Goal: Task Accomplishment & Management: Complete application form

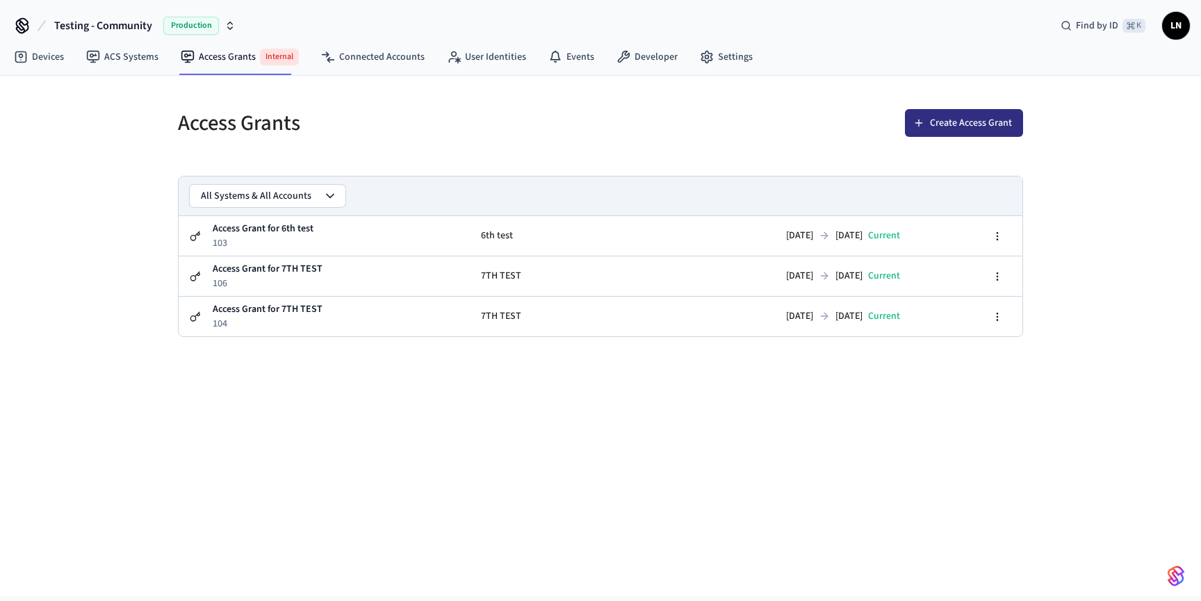
click at [957, 124] on button "Create Access Grant" at bounding box center [964, 123] width 118 height 28
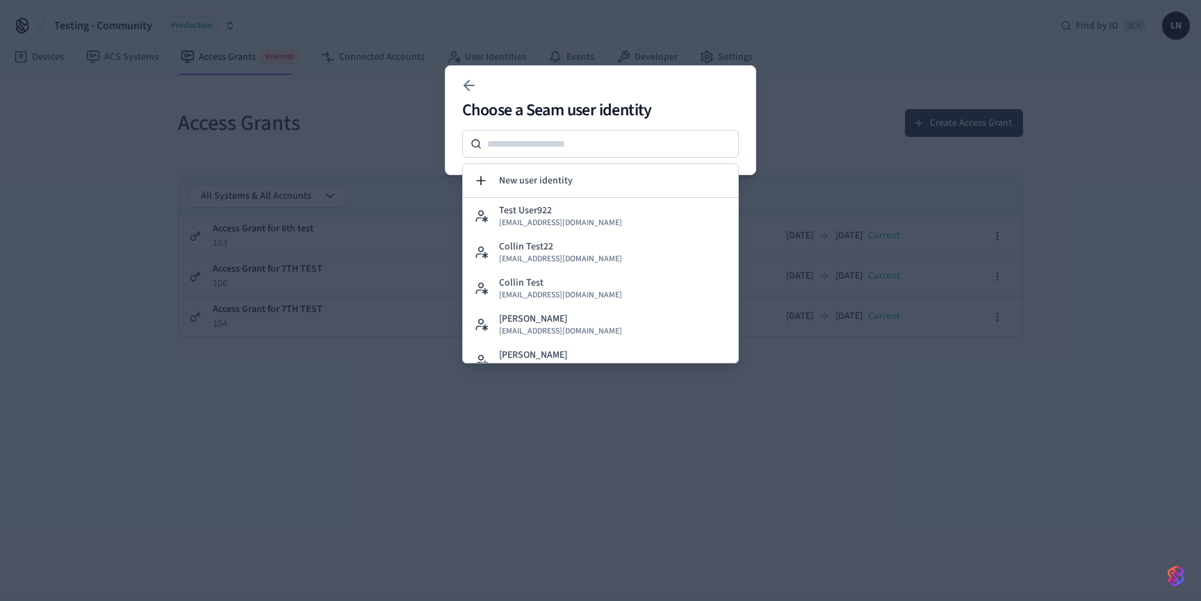
click at [392, 135] on div at bounding box center [600, 300] width 1201 height 601
click at [475, 81] on icon at bounding box center [469, 85] width 17 height 17
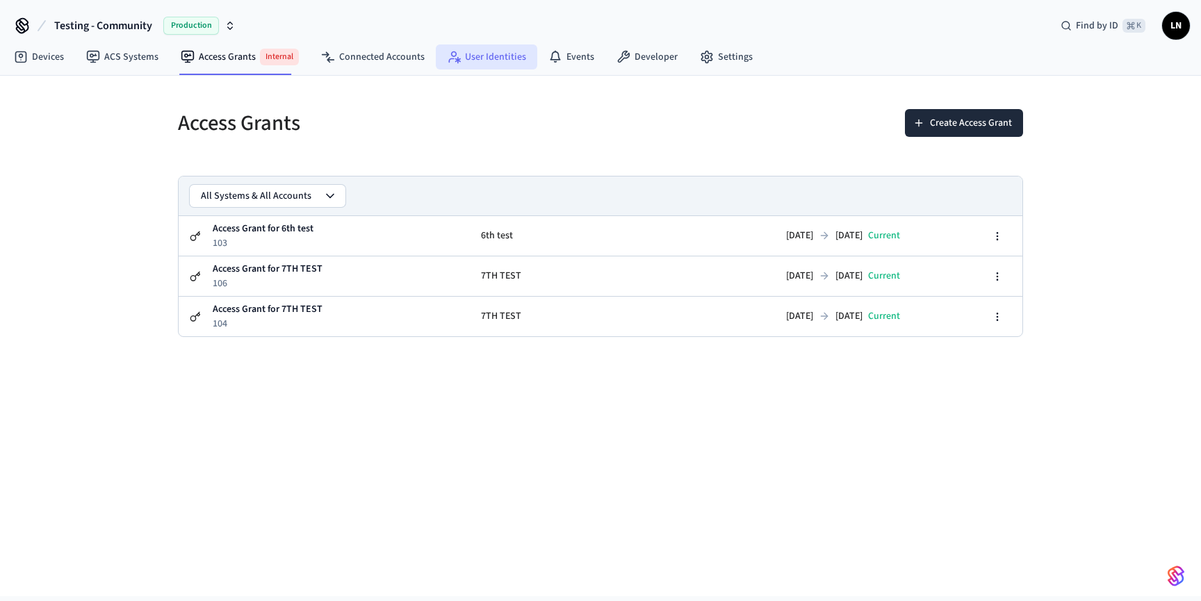
click at [463, 47] on link "User Identities" at bounding box center [486, 56] width 101 height 25
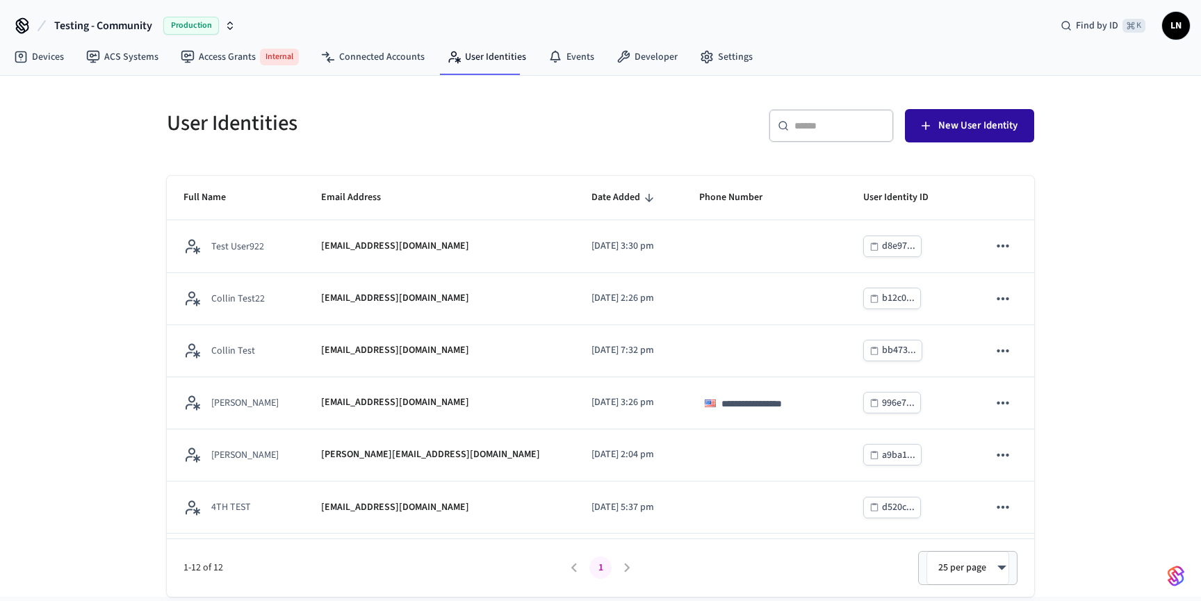
click at [930, 131] on icon "button" at bounding box center [926, 126] width 14 height 14
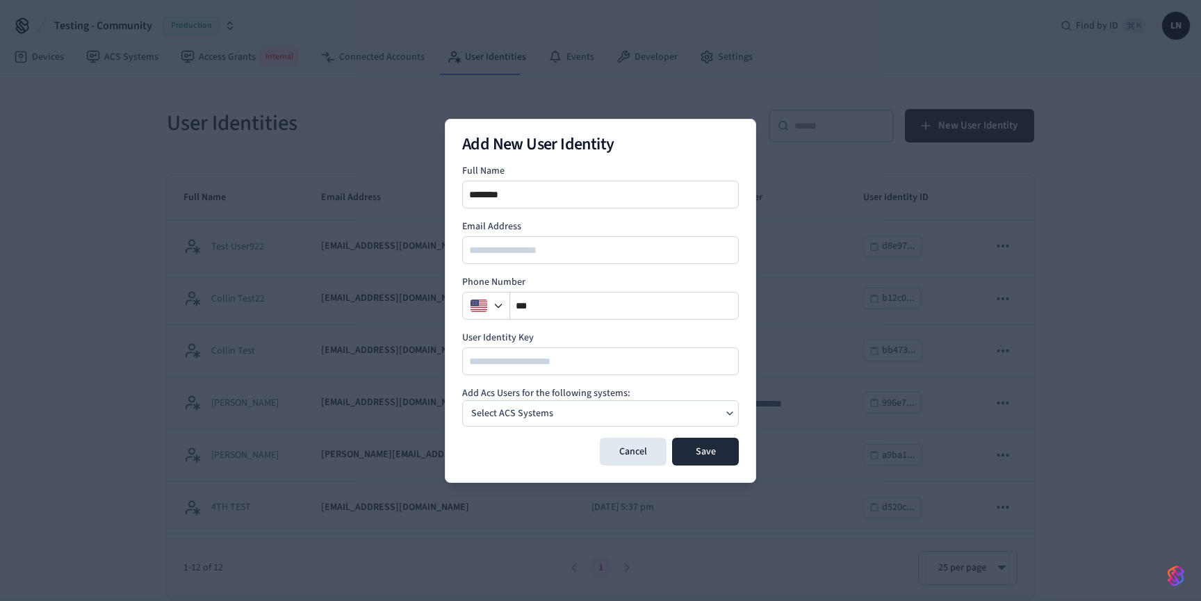
type input "********"
type input "**********"
click at [596, 417] on div "Select ACS Systems" at bounding box center [600, 413] width 277 height 26
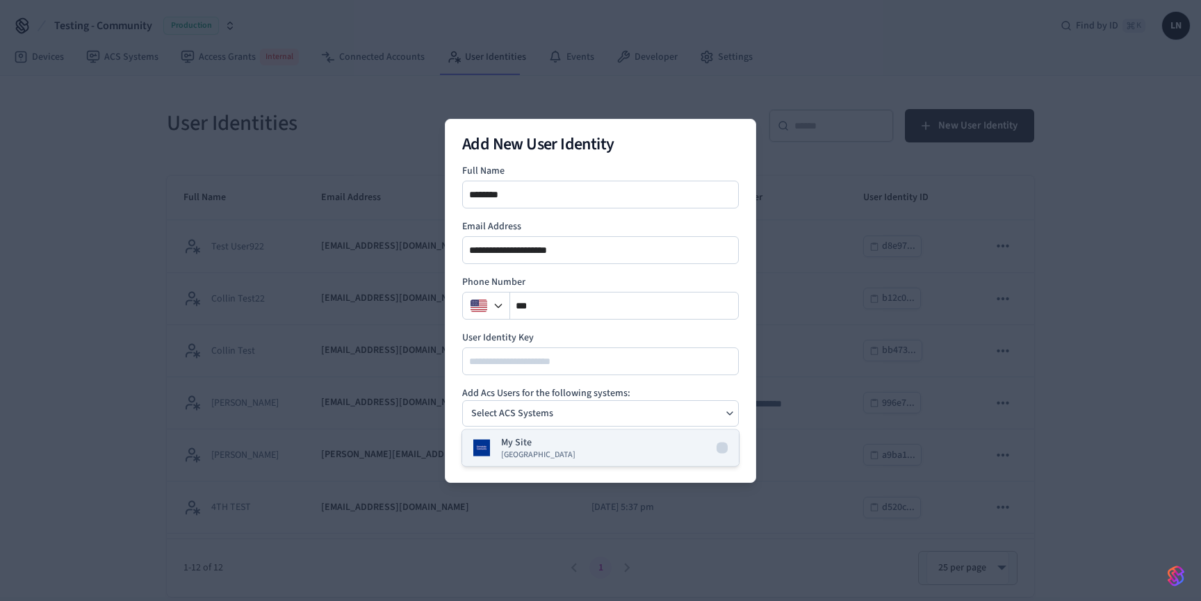
click at [572, 450] on span "[GEOGRAPHIC_DATA]" at bounding box center [538, 455] width 74 height 11
click at [641, 404] on div "My Site" at bounding box center [600, 413] width 277 height 26
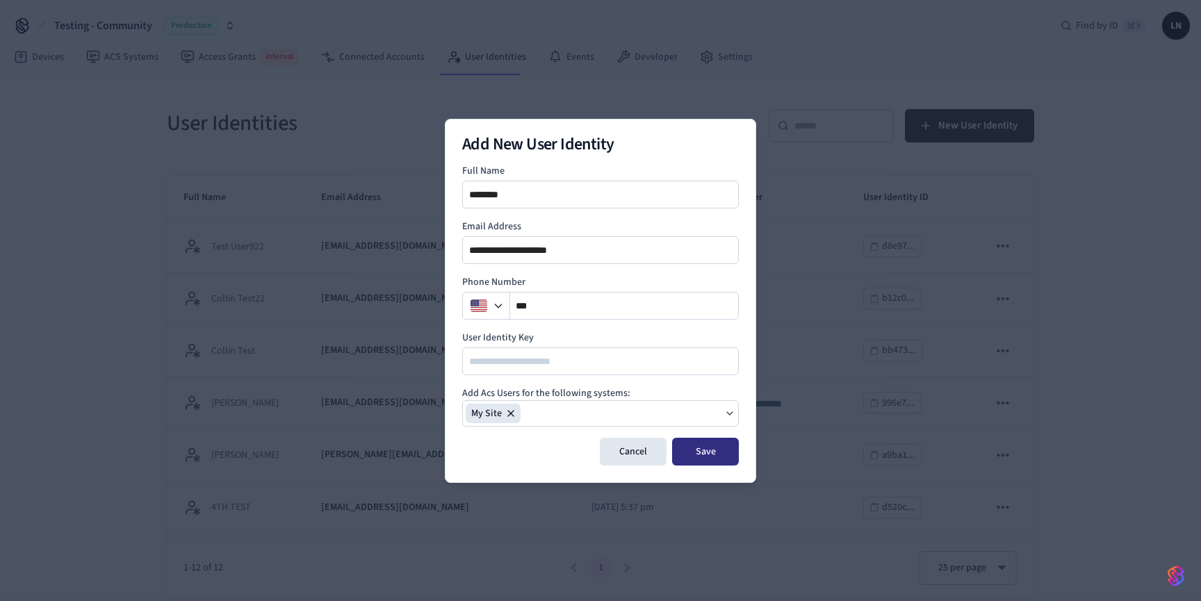
click at [700, 454] on button "Save" at bounding box center [705, 452] width 67 height 28
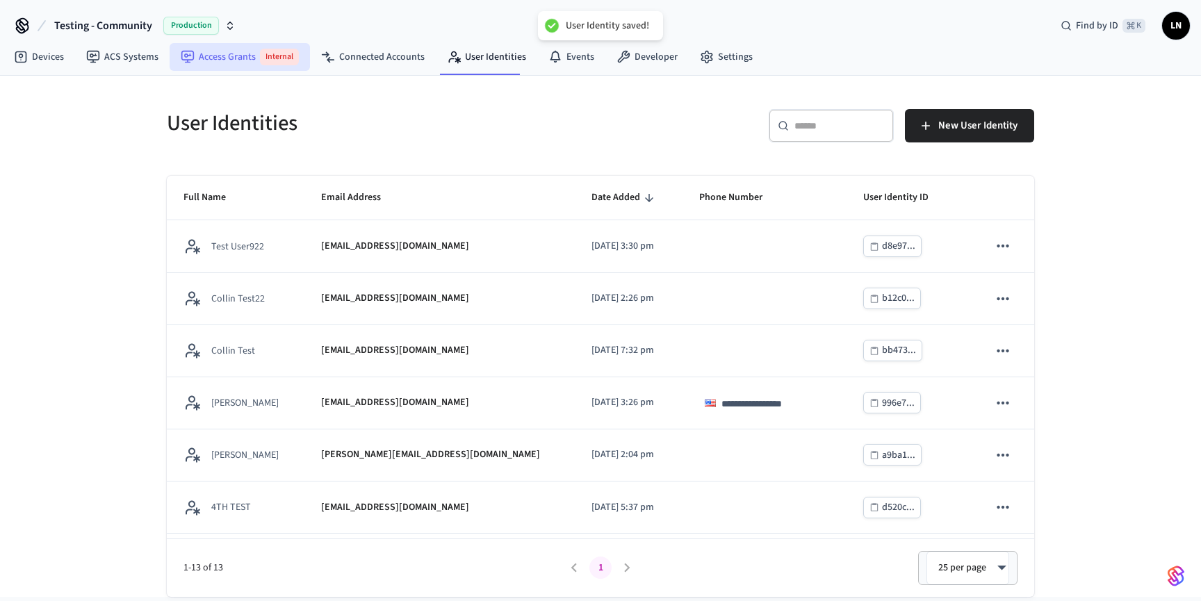
click at [213, 63] on link "Access Grants Internal" at bounding box center [240, 57] width 140 height 28
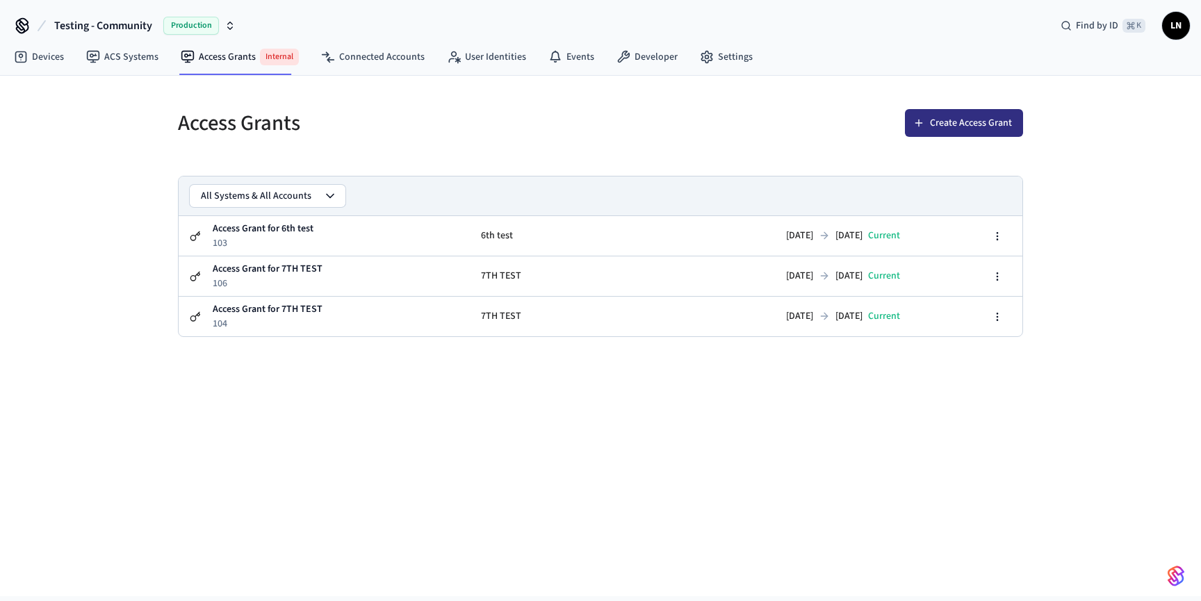
click at [927, 124] on button "Create Access Grant" at bounding box center [964, 123] width 118 height 28
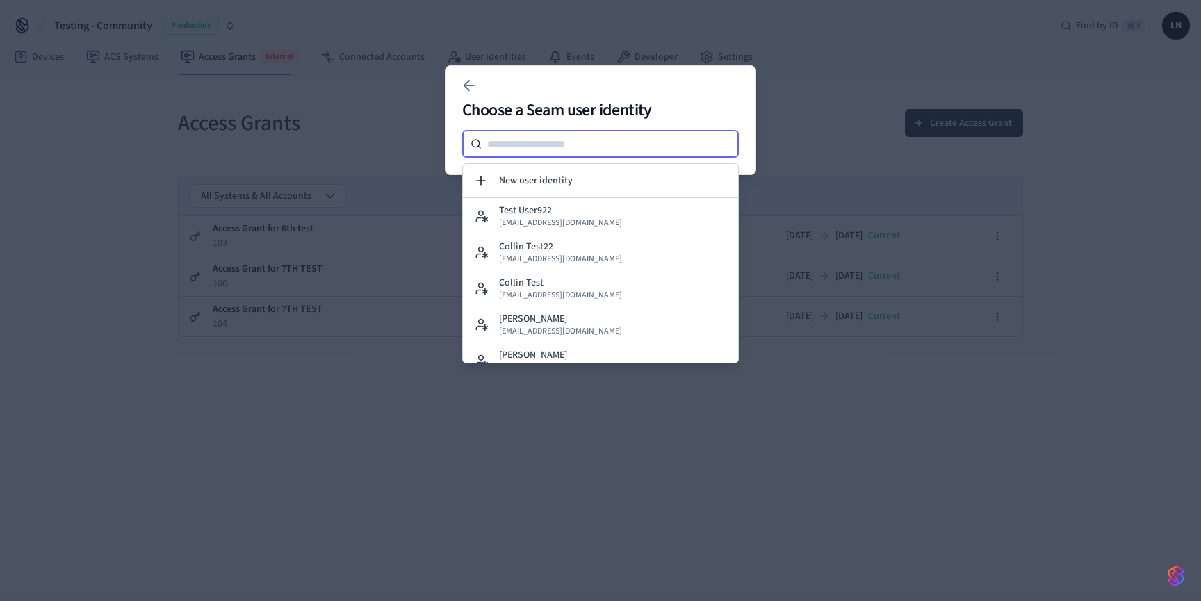
click at [603, 149] on input at bounding box center [610, 143] width 257 height 17
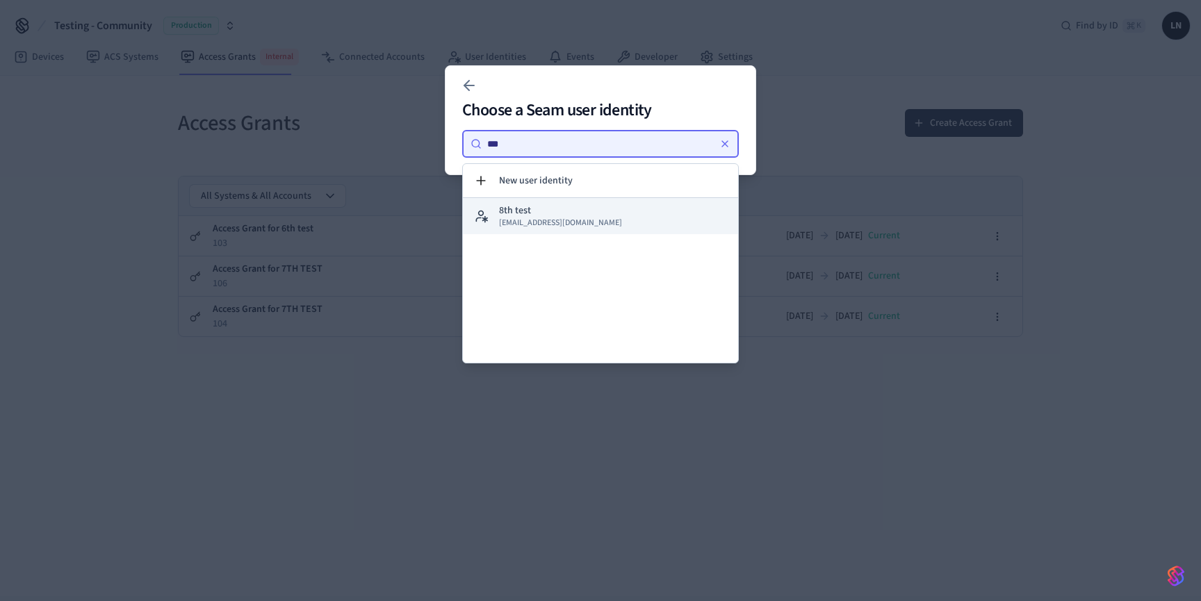
type input "***"
click at [554, 228] on span "[EMAIL_ADDRESS][DOMAIN_NAME]" at bounding box center [560, 222] width 123 height 11
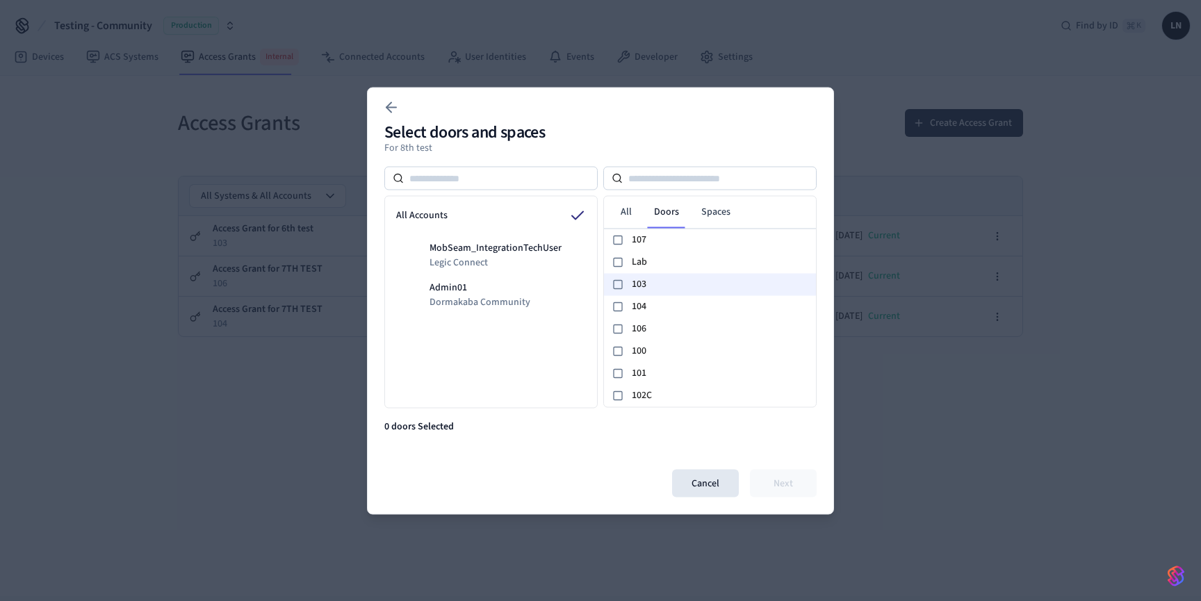
click at [666, 280] on span "103" at bounding box center [721, 284] width 179 height 15
click at [774, 472] on button "Next" at bounding box center [783, 483] width 67 height 28
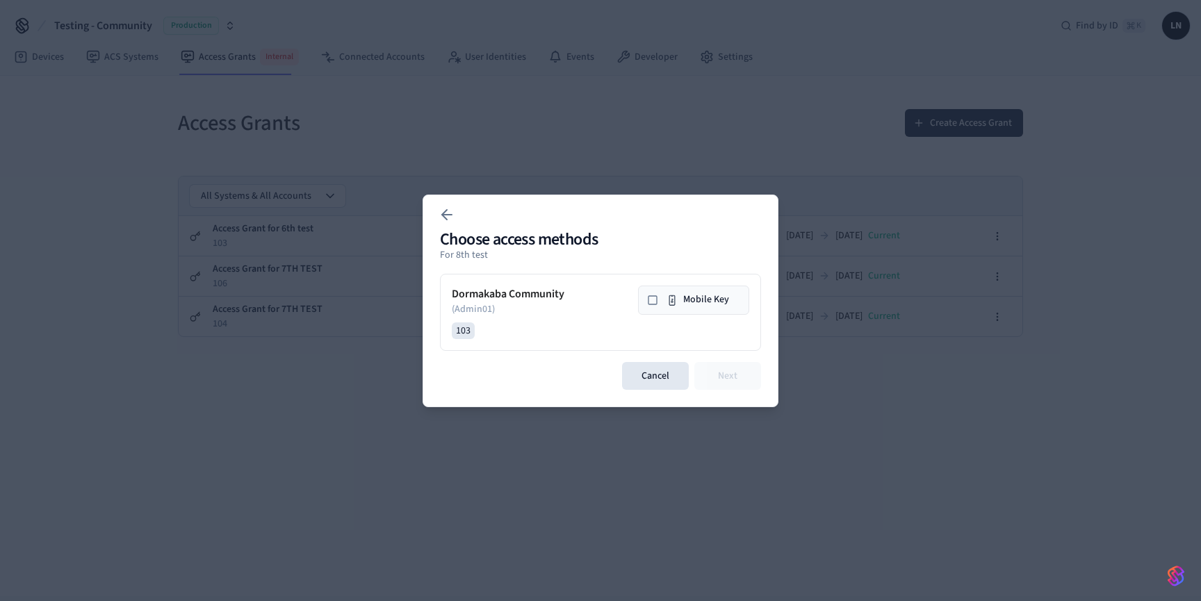
click at [682, 299] on button "Mobile Key" at bounding box center [693, 300] width 111 height 29
click at [735, 375] on button "Next" at bounding box center [727, 376] width 67 height 28
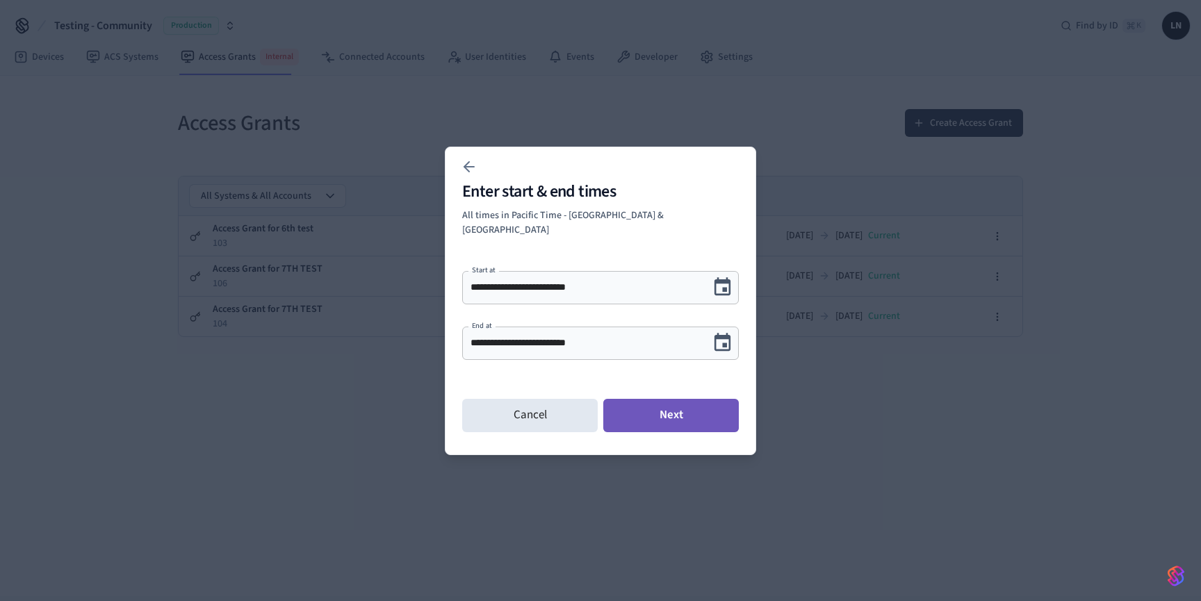
click at [668, 411] on button "Next" at bounding box center [670, 415] width 135 height 33
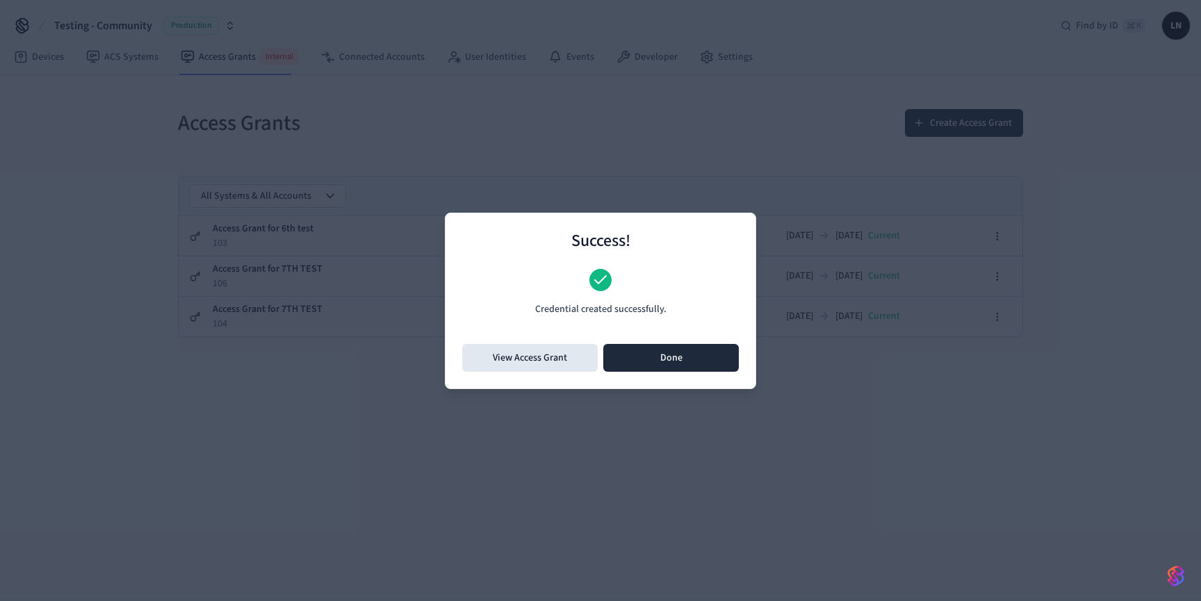
click at [628, 359] on button "Done" at bounding box center [670, 358] width 135 height 28
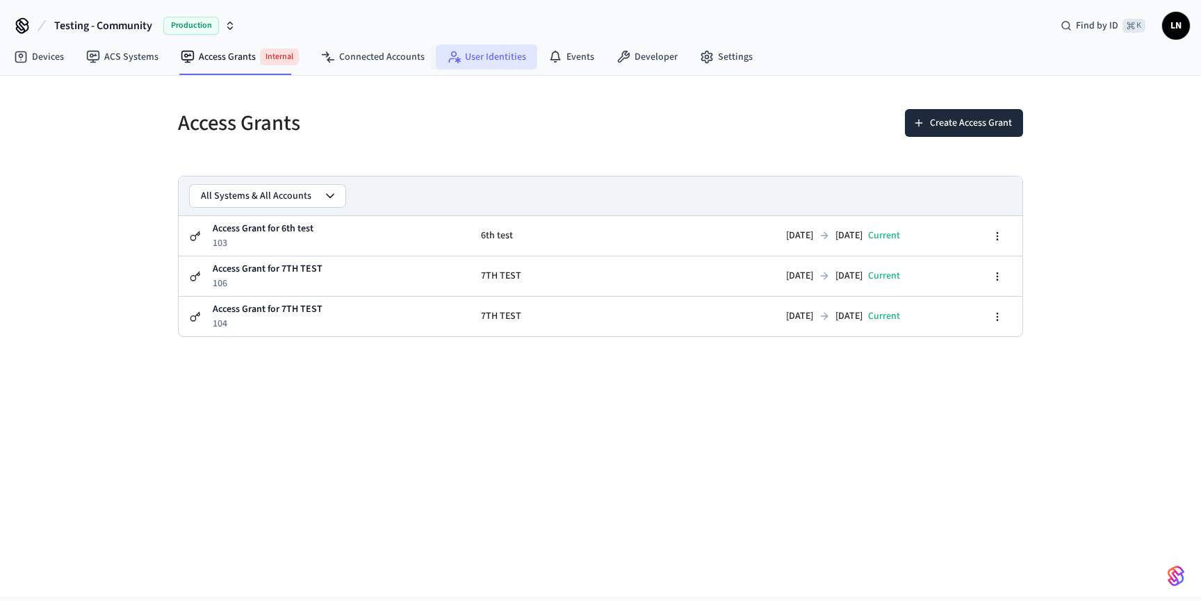
click at [498, 53] on link "User Identities" at bounding box center [486, 56] width 101 height 25
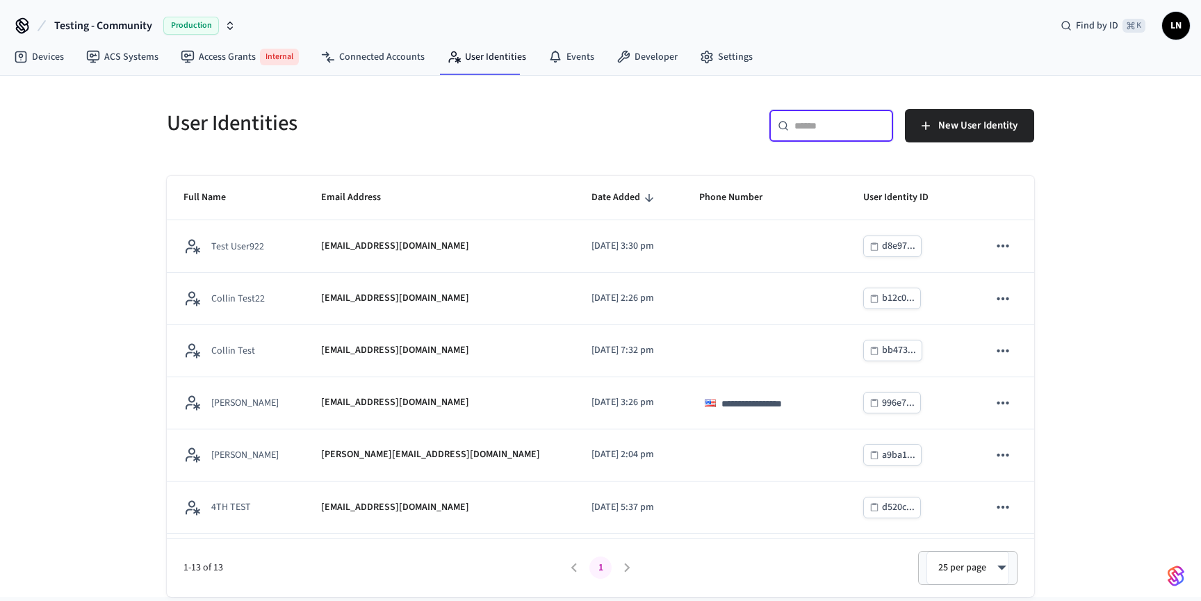
click at [860, 119] on input "text" at bounding box center [839, 126] width 90 height 14
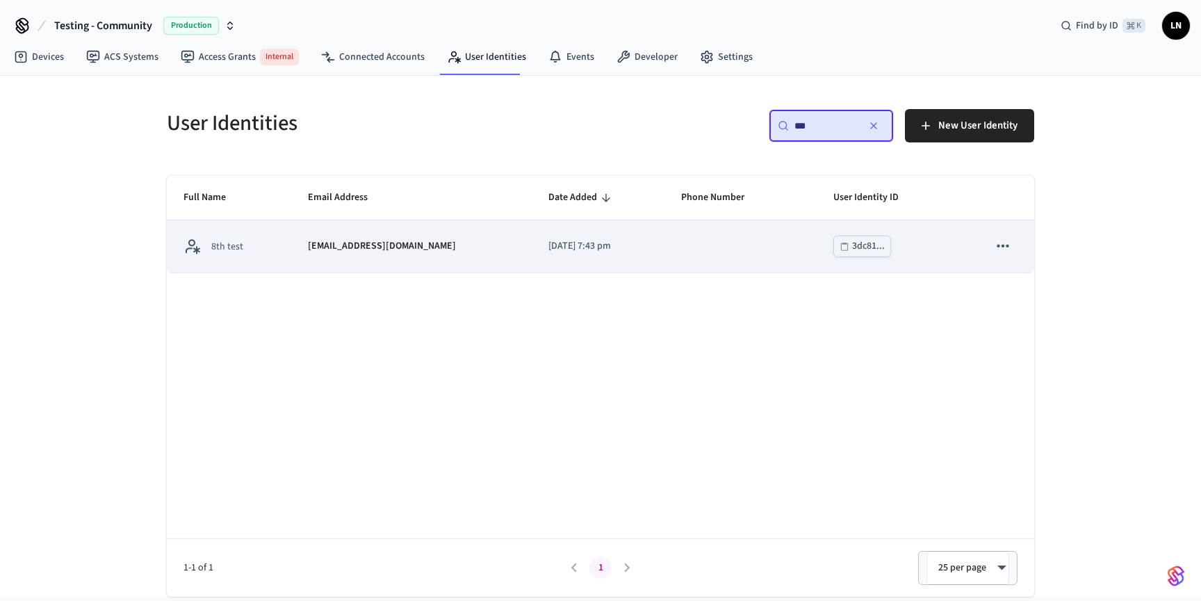
type input "***"
click at [653, 243] on td "[DATE] 7:43 pm" at bounding box center [598, 246] width 133 height 52
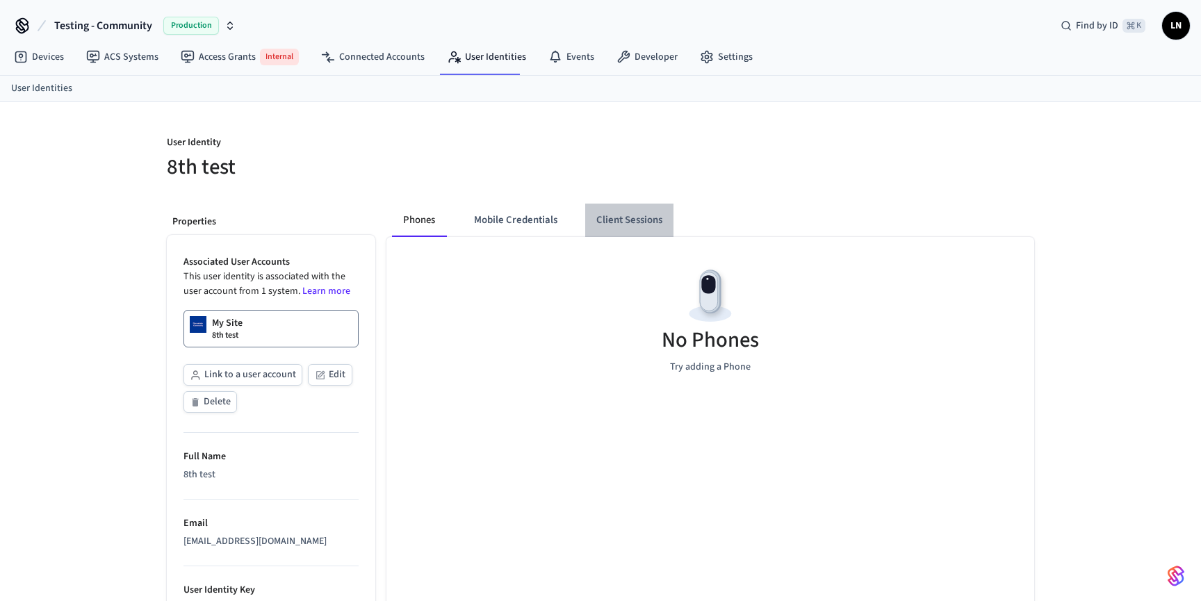
click at [604, 215] on button "Client Sessions" at bounding box center [629, 220] width 88 height 33
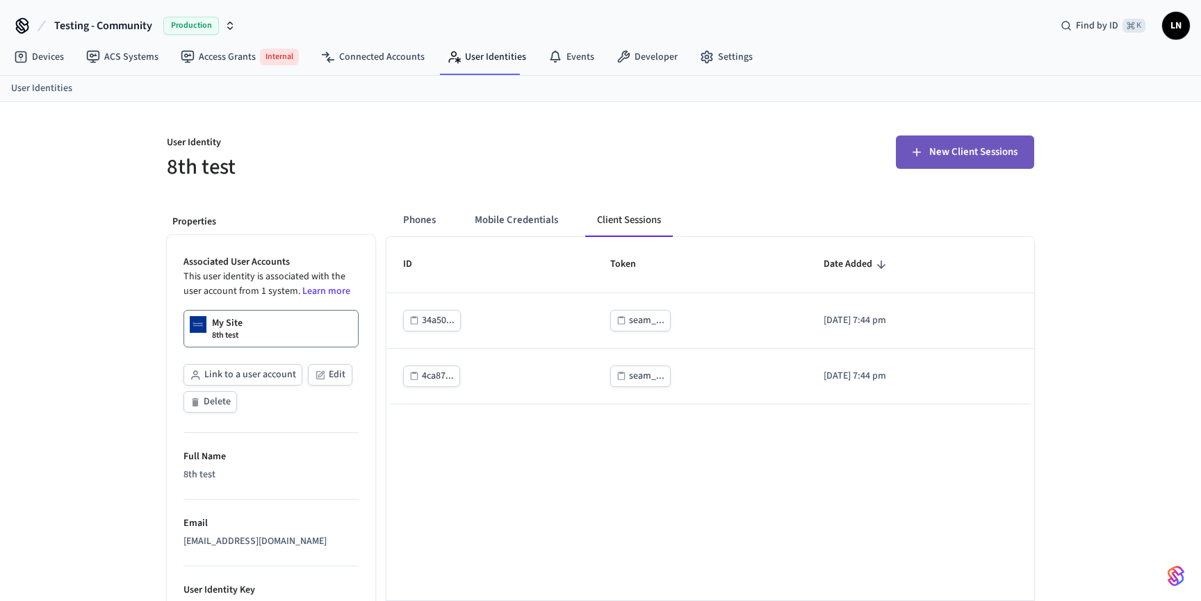
click at [948, 155] on span "New Client Sessions" at bounding box center [973, 152] width 88 height 18
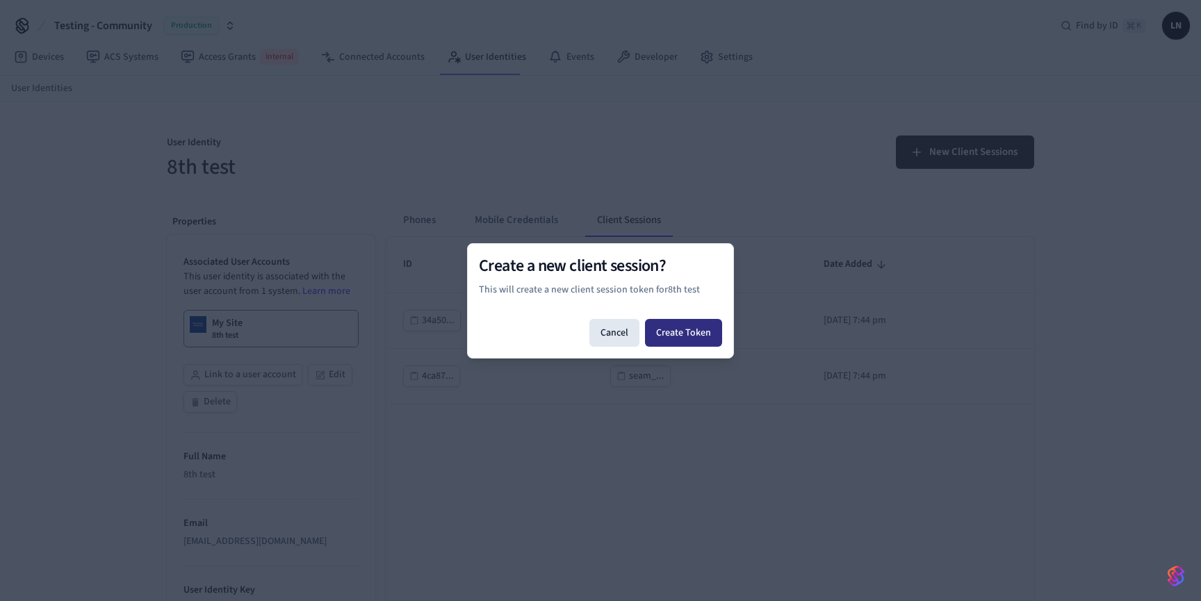
click at [696, 325] on button "Create Token" at bounding box center [683, 333] width 77 height 28
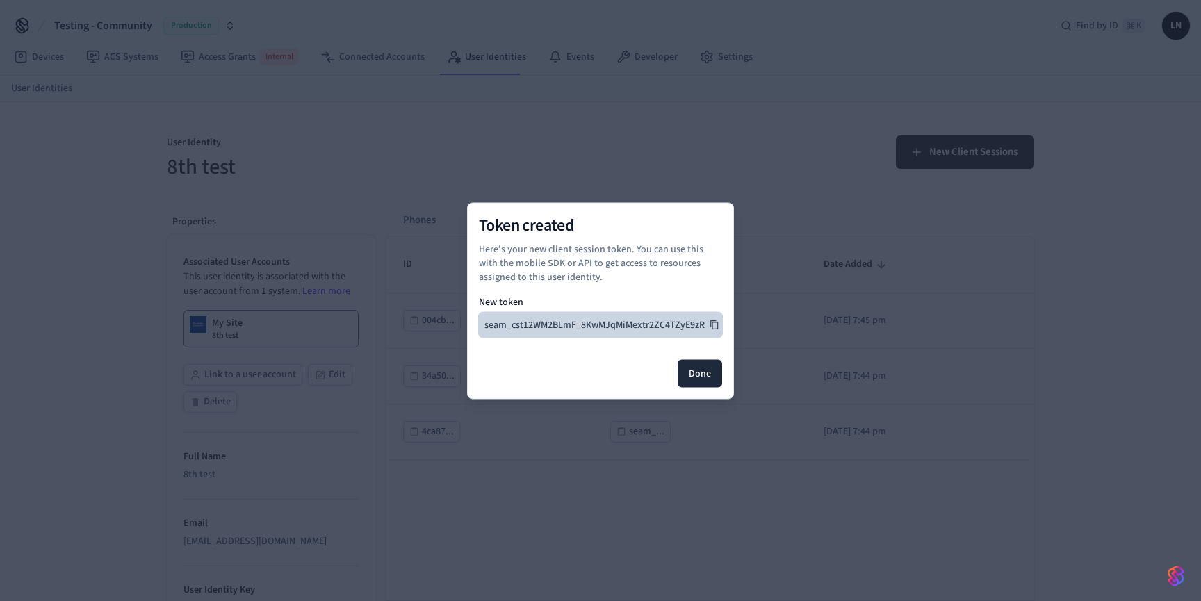
click at [708, 322] on button "seam_cst12WM2BLmF_8KwMJqMiMextr2ZC4TZyE9zR" at bounding box center [600, 324] width 243 height 25
click at [703, 372] on button "Done" at bounding box center [699, 373] width 44 height 28
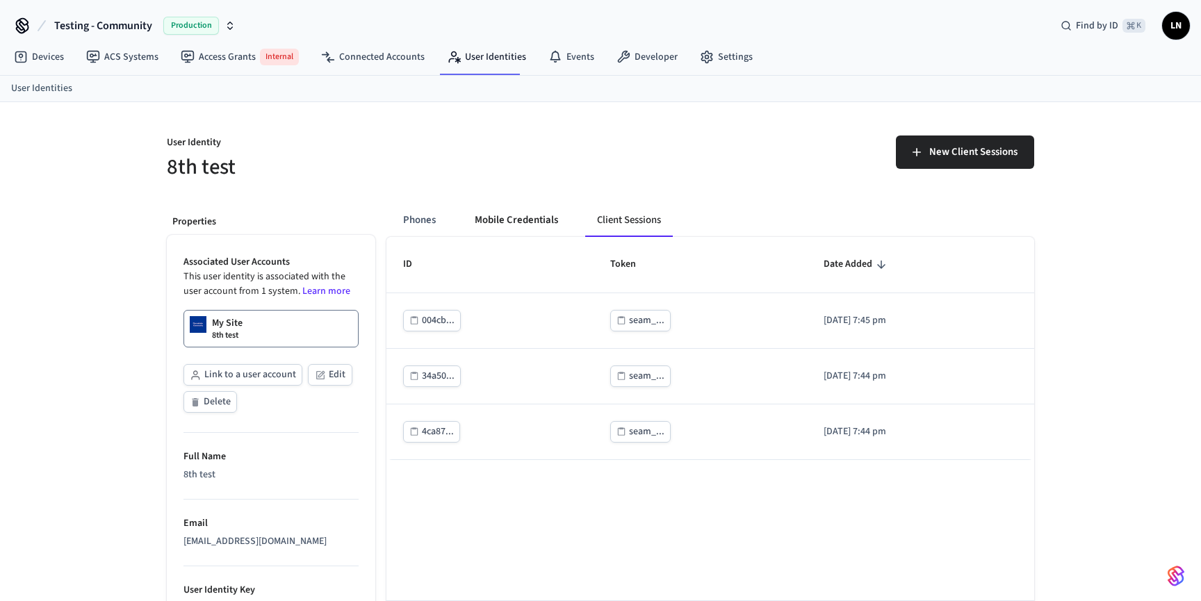
click at [520, 217] on button "Mobile Credentials" at bounding box center [516, 220] width 106 height 33
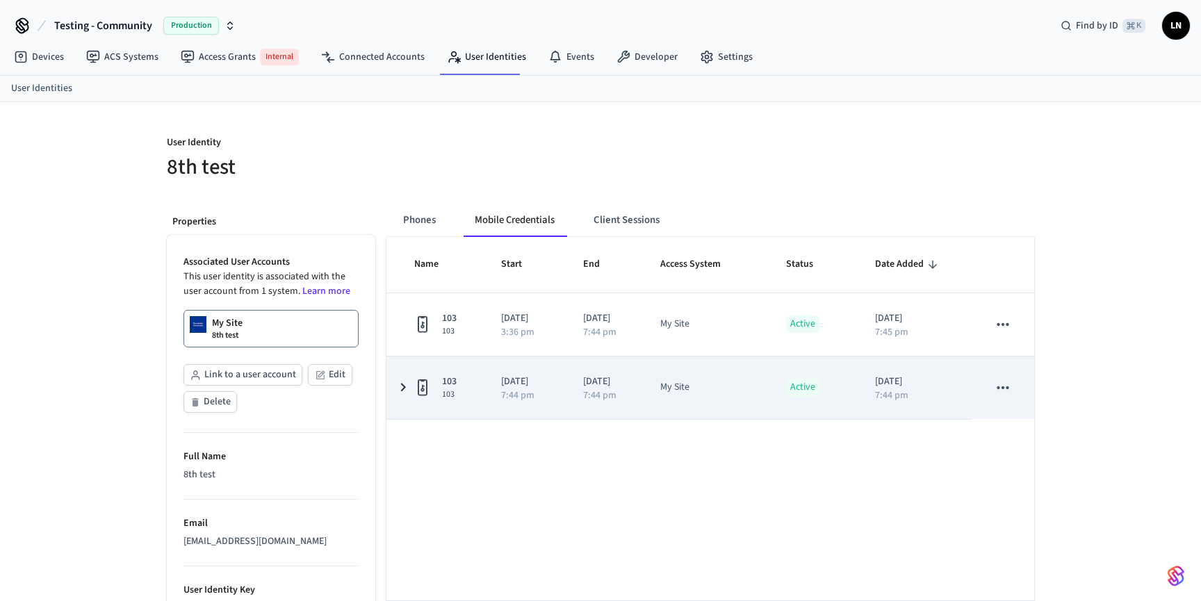
click at [411, 395] on td "103 103" at bounding box center [435, 387] width 98 height 63
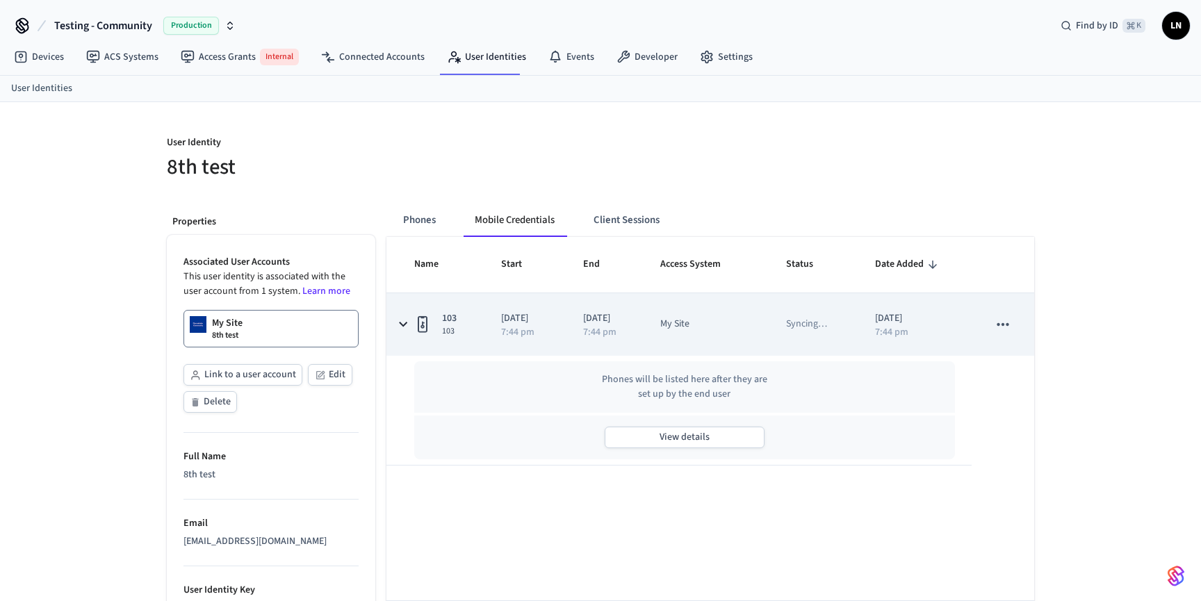
click at [431, 337] on td "103 103" at bounding box center [435, 324] width 98 height 63
click at [431, 334] on div "sticky table" at bounding box center [425, 324] width 22 height 22
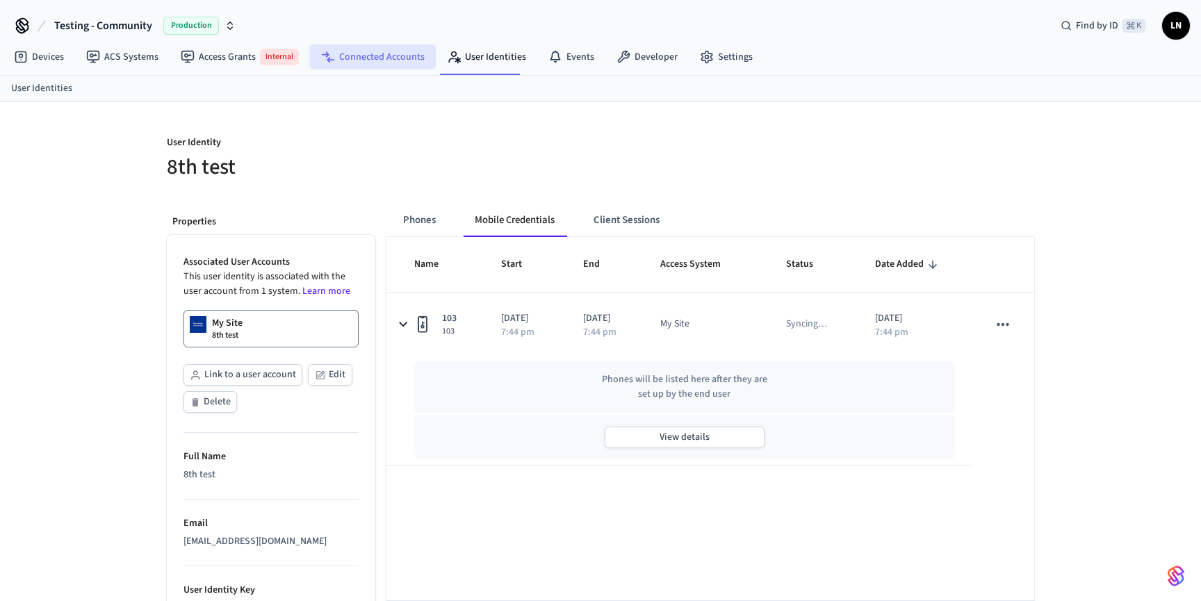
click at [341, 64] on link "Connected Accounts" at bounding box center [373, 56] width 126 height 25
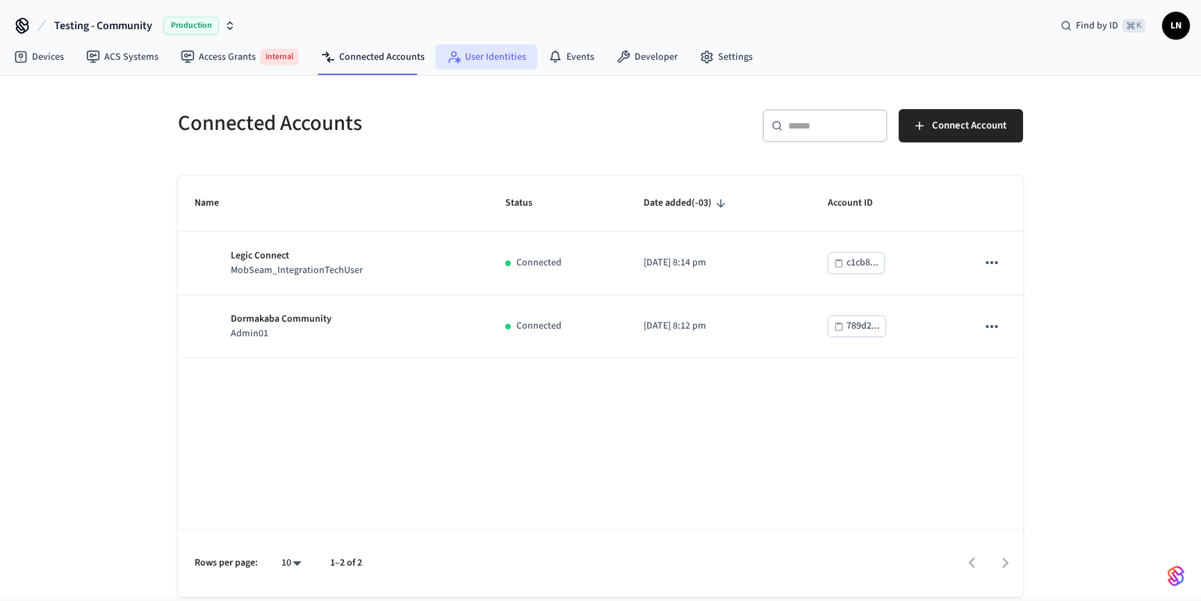
click at [447, 56] on icon at bounding box center [454, 57] width 14 height 14
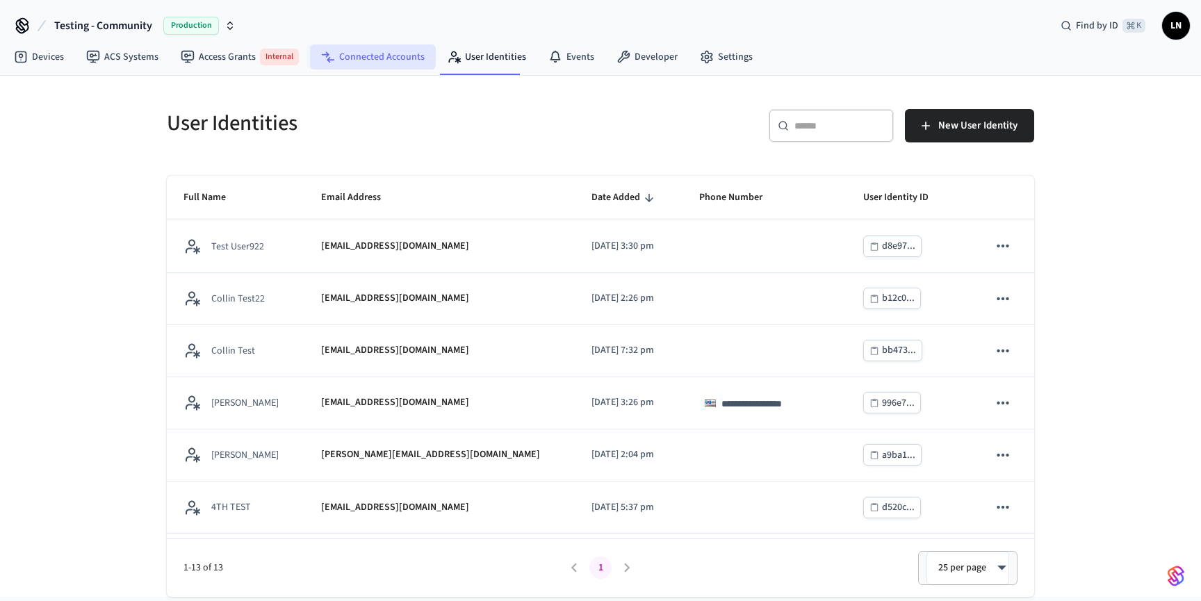
click at [399, 48] on link "Connected Accounts" at bounding box center [373, 56] width 126 height 25
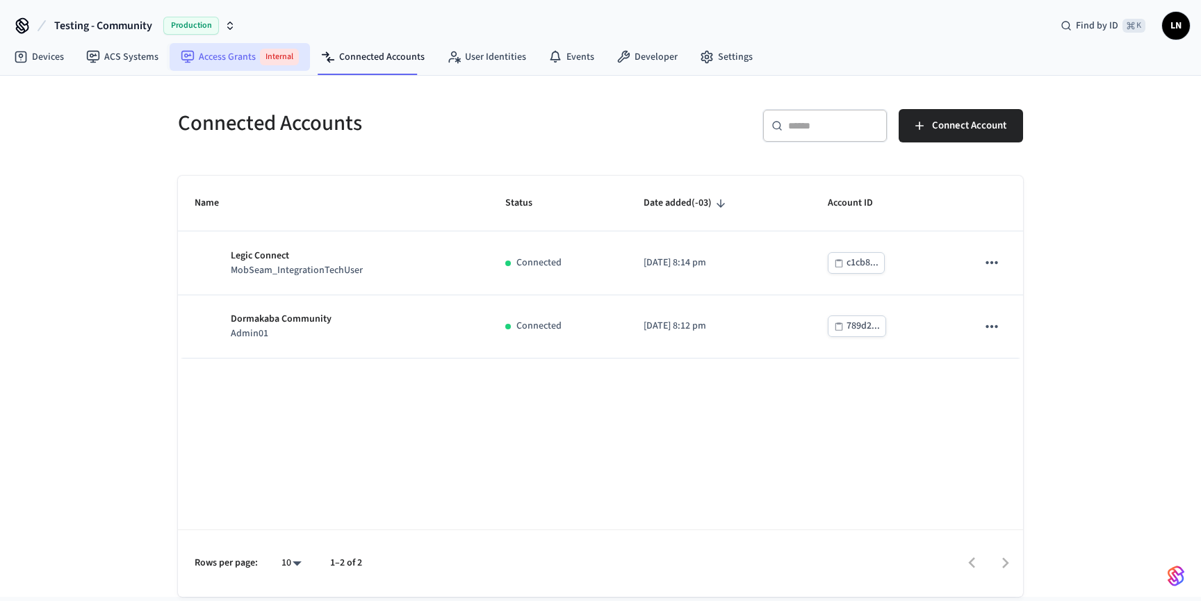
click at [269, 57] on span "Internal" at bounding box center [279, 57] width 39 height 17
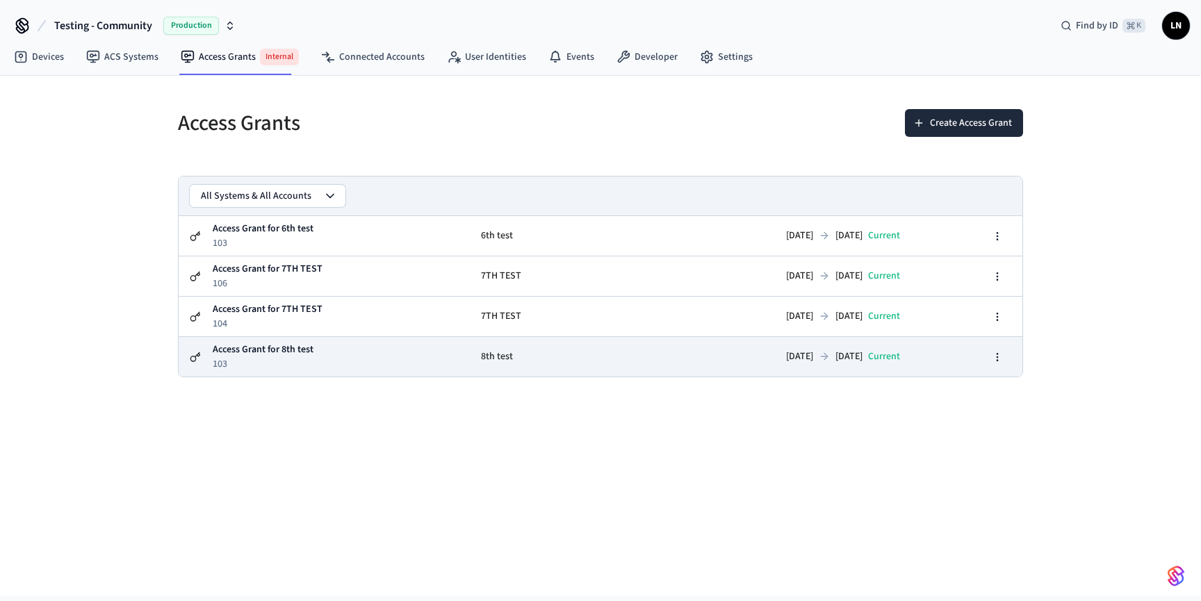
click at [402, 361] on td "Access Grant for 8th test 103" at bounding box center [341, 357] width 258 height 40
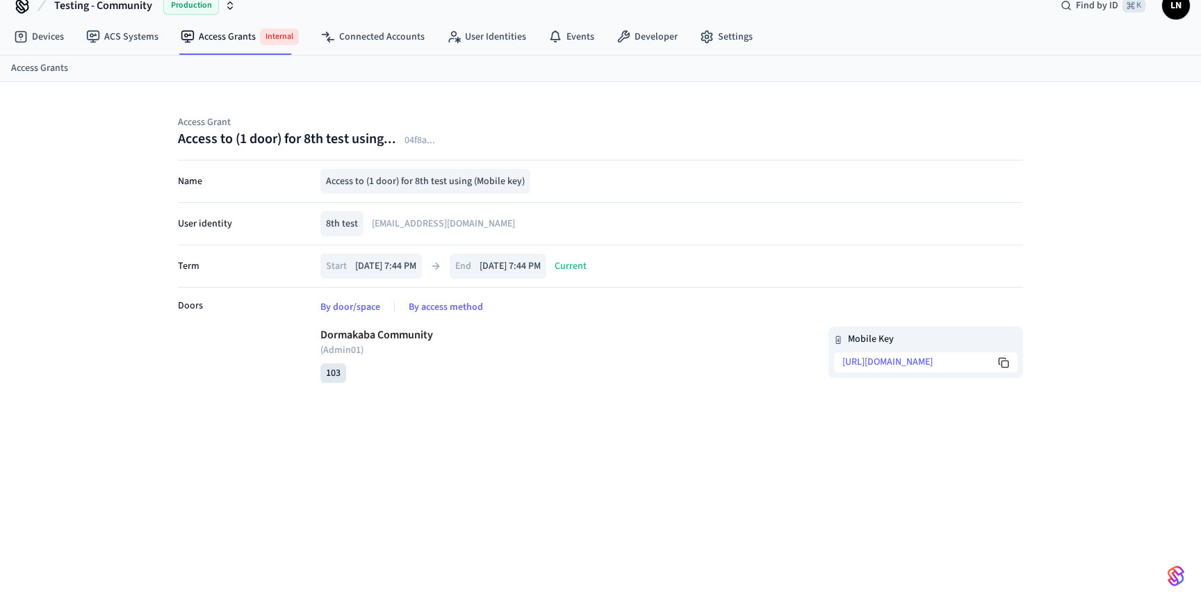
scroll to position [22, 0]
click at [349, 36] on link "Connected Accounts" at bounding box center [373, 35] width 126 height 25
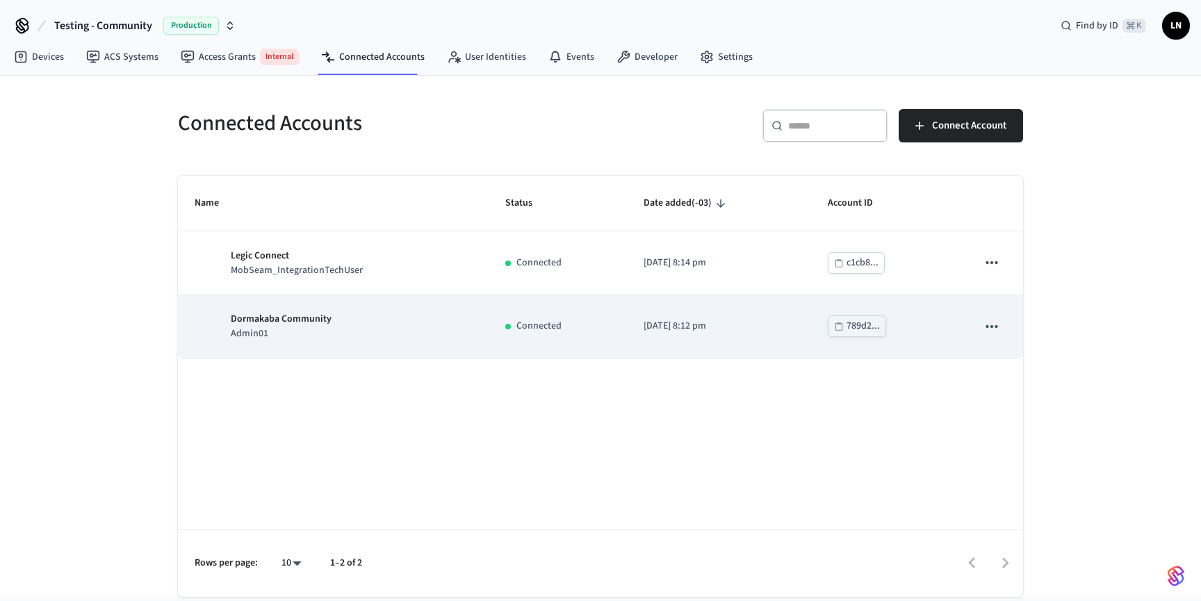
click at [846, 328] on button "789d2..." at bounding box center [857, 326] width 58 height 22
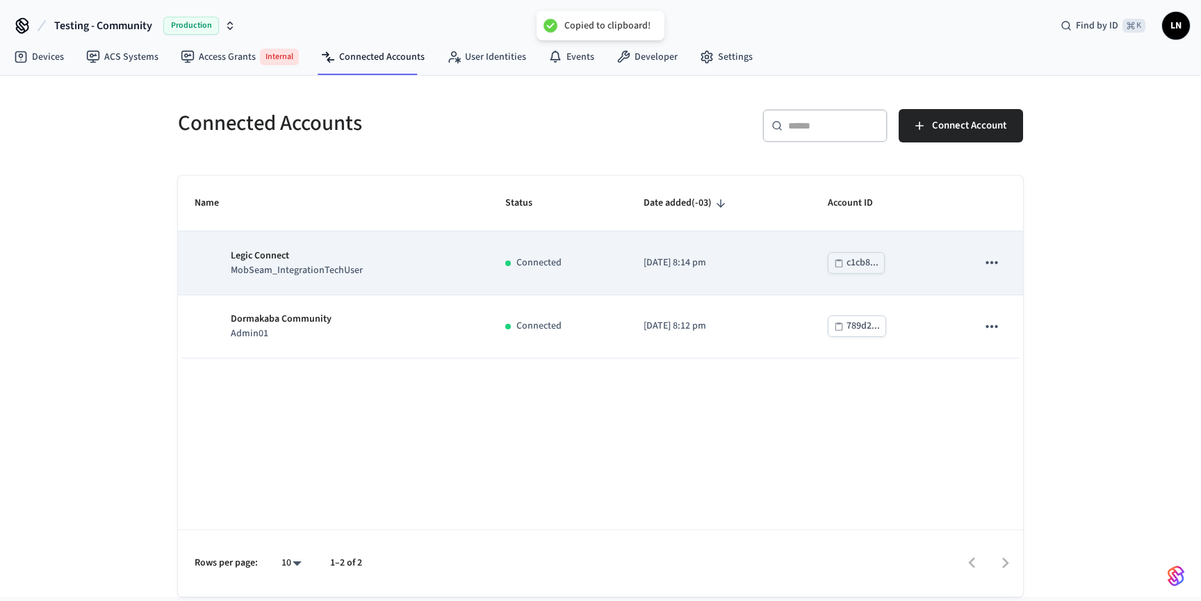
click at [846, 269] on button "c1cb8..." at bounding box center [856, 263] width 57 height 22
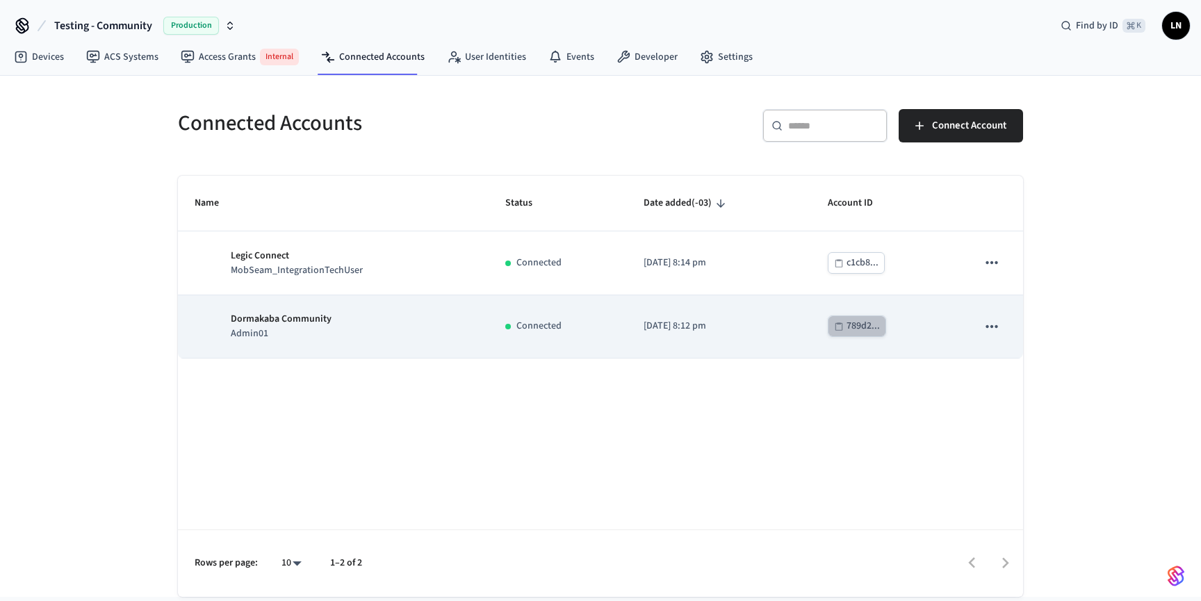
click at [866, 329] on div "789d2..." at bounding box center [862, 326] width 33 height 17
